Goal: Information Seeking & Learning: Learn about a topic

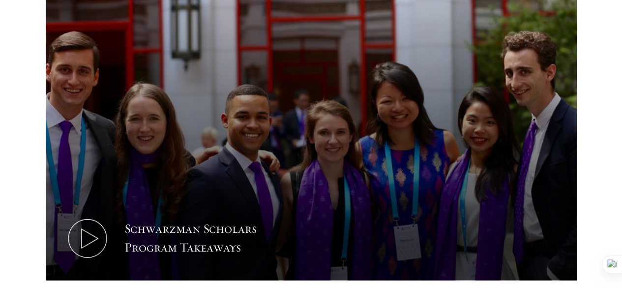
scroll to position [469, 0]
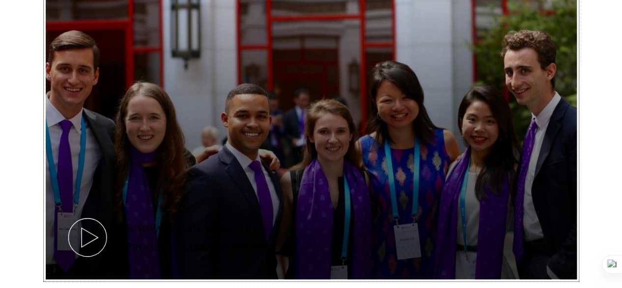
drag, startPoint x: 166, startPoint y: 207, endPoint x: 229, endPoint y: 201, distance: 63.3
click at [229, 218] on div "Schwarzman Scholars Program Takeaways" at bounding box center [215, 236] width 182 height 37
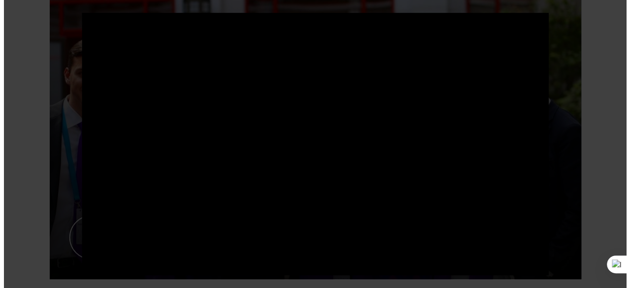
scroll to position [557, 0]
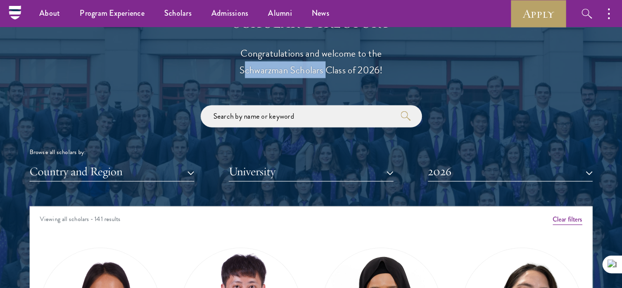
drag, startPoint x: 233, startPoint y: 51, endPoint x: 324, endPoint y: 51, distance: 91.5
click at [324, 51] on p "Congratulations and welcome to the Schwarzman Scholars Class of 2026!" at bounding box center [311, 61] width 305 height 33
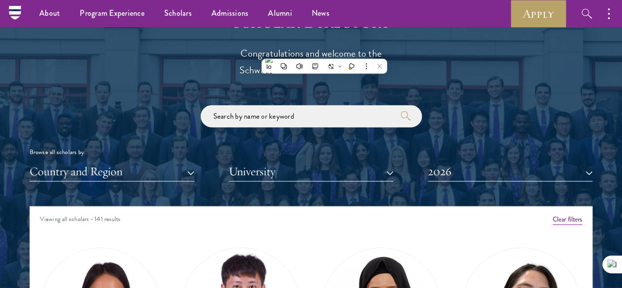
click at [205, 122] on div "Browse all scholars by: Country and Region All Countries and Regions [GEOGRAPHI…" at bounding box center [311, 143] width 563 height 76
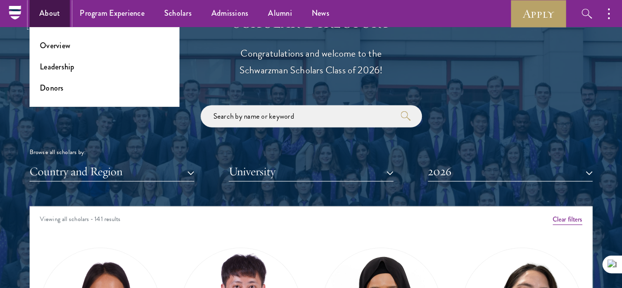
click at [53, 11] on link "About" at bounding box center [50, 13] width 40 height 27
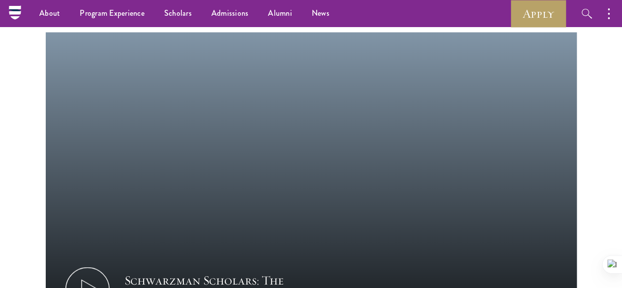
scroll to position [1121, 0]
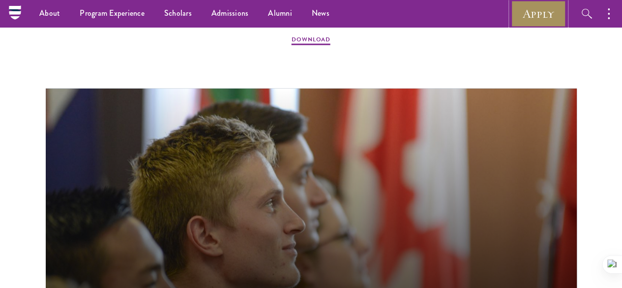
click at [533, 13] on link "Apply" at bounding box center [538, 13] width 55 height 27
